Goal: Transaction & Acquisition: Purchase product/service

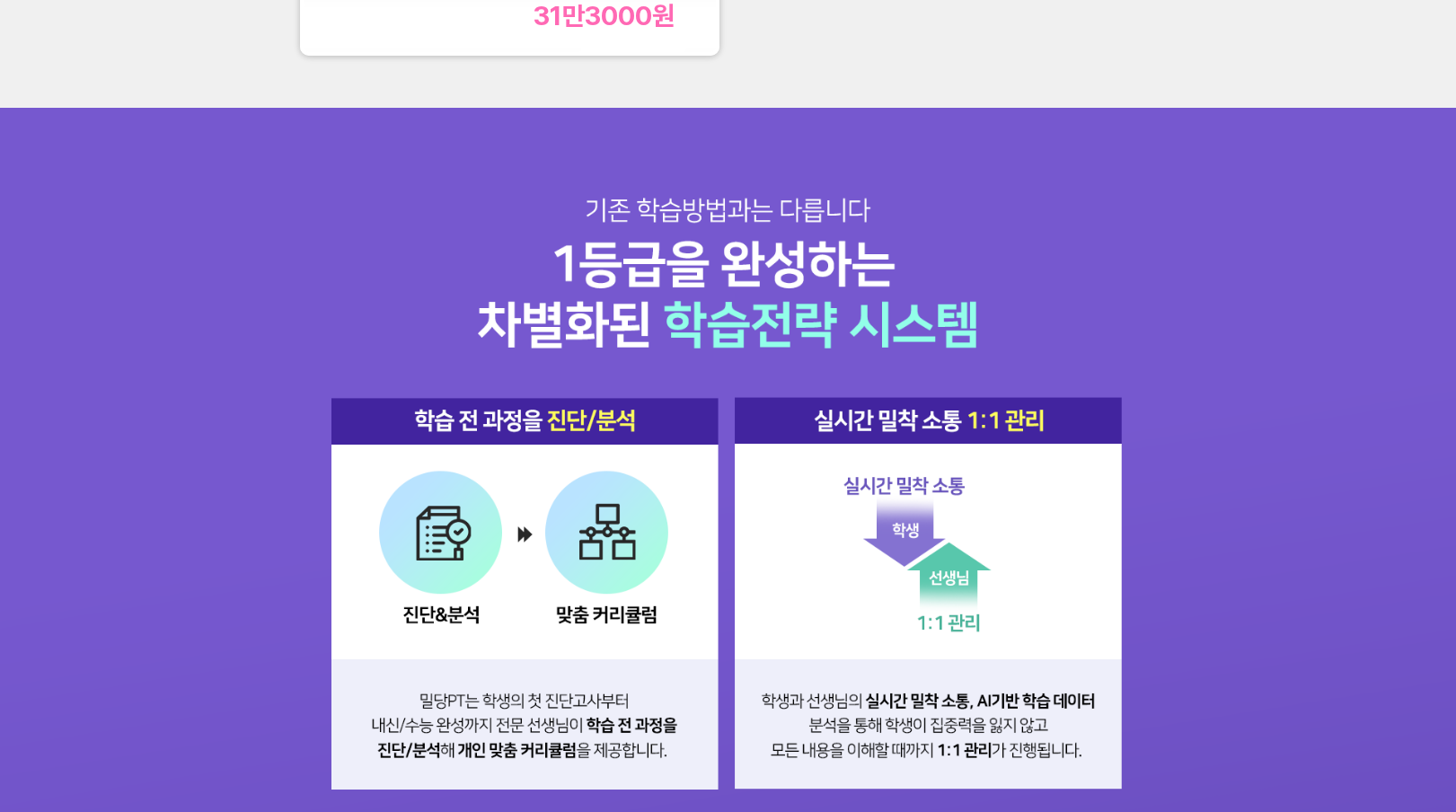
scroll to position [1871, 0]
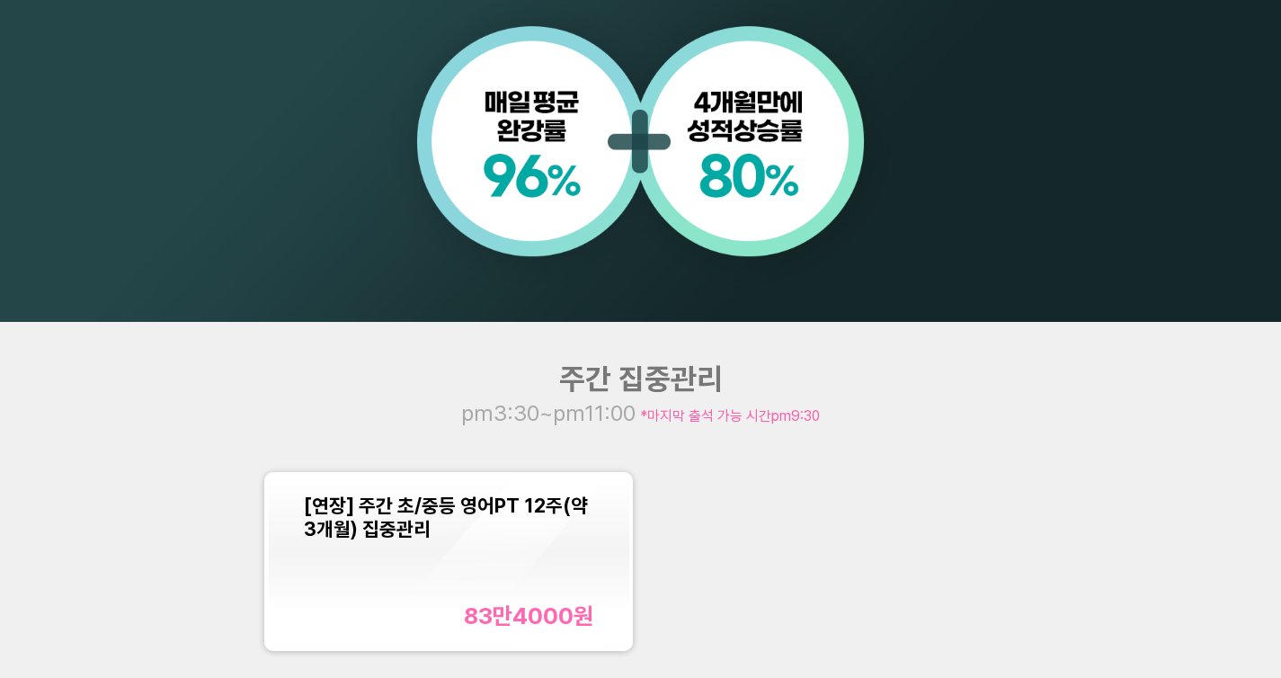
scroll to position [1567, 0]
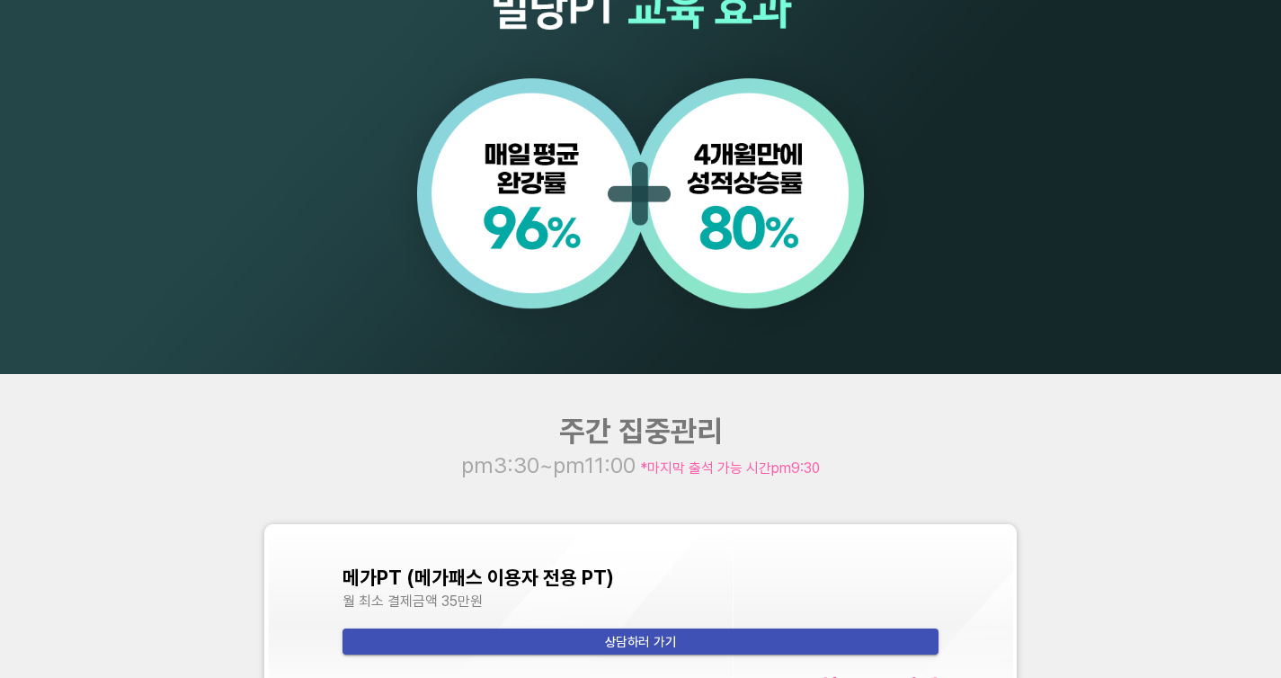
scroll to position [1659, 0]
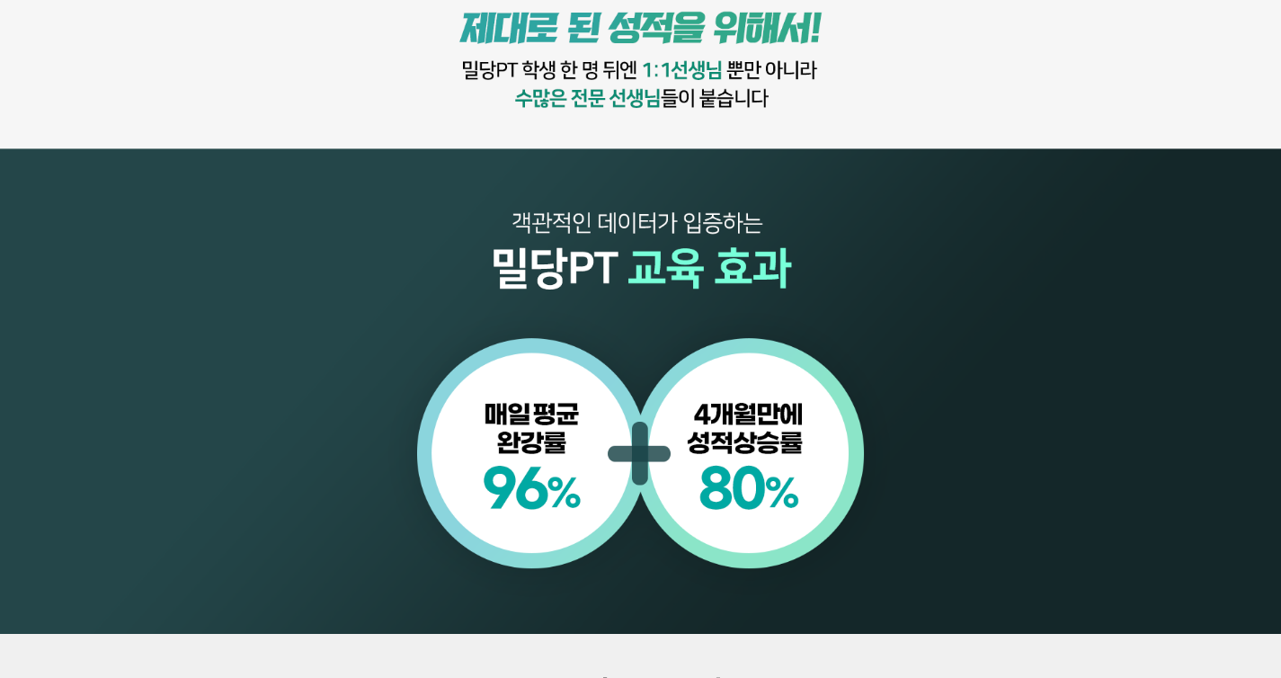
scroll to position [967, 0]
